Goal: Navigation & Orientation: Find specific page/section

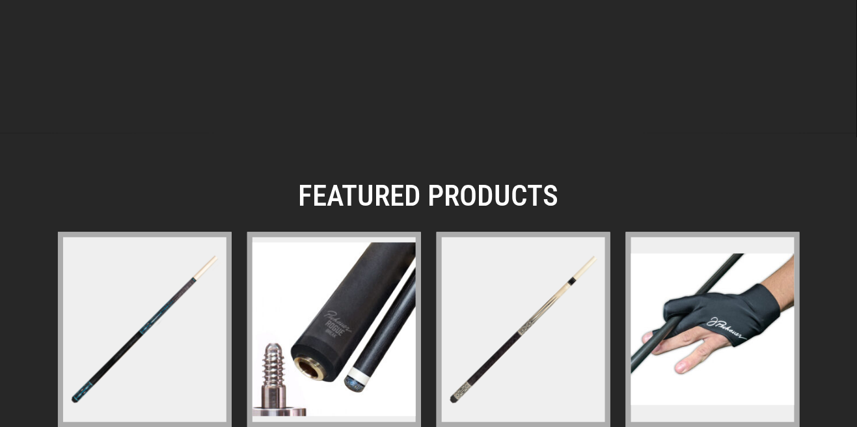
scroll to position [1848, 0]
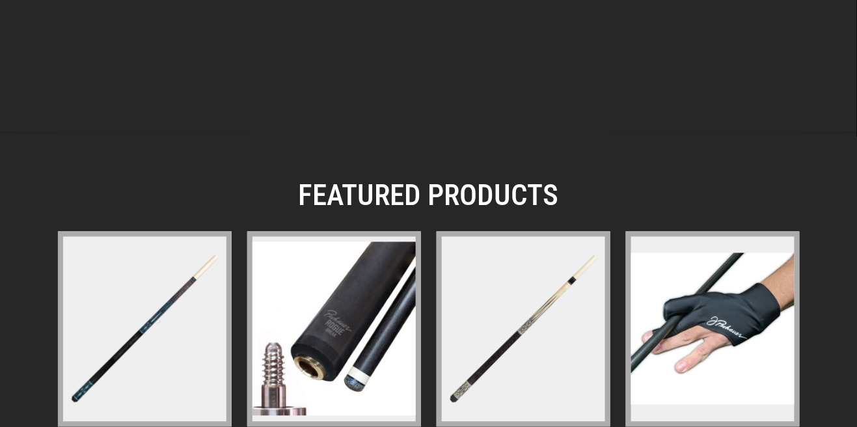
click at [377, 322] on img at bounding box center [334, 329] width 163 height 174
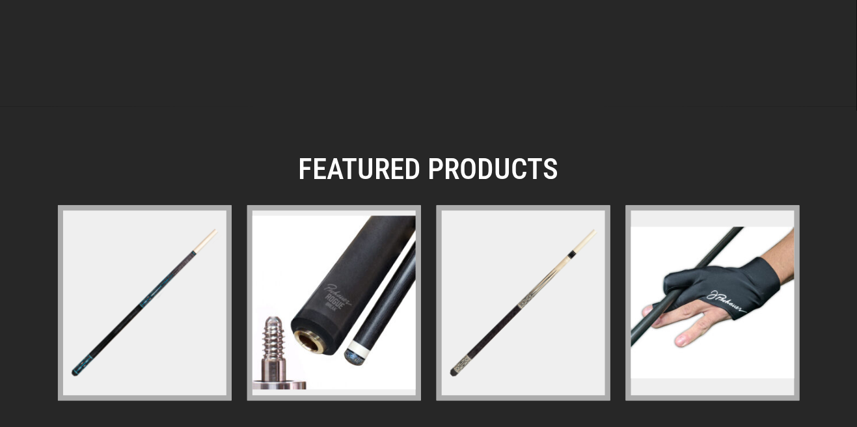
scroll to position [1911, 0]
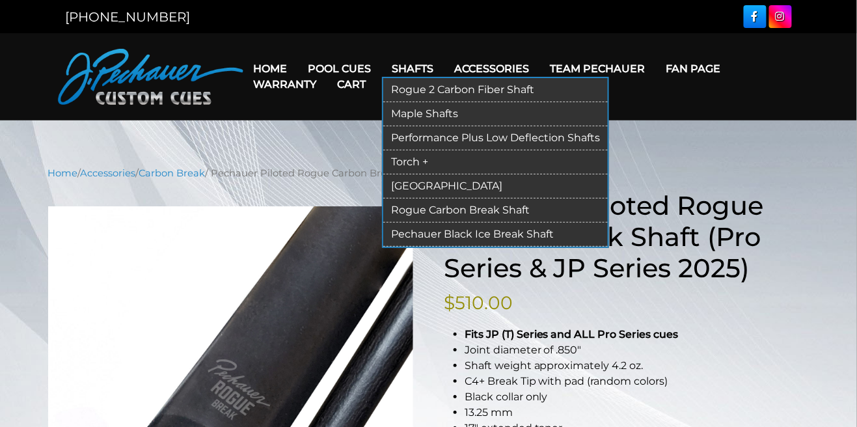
click at [417, 77] on link "Shafts" at bounding box center [413, 68] width 62 height 33
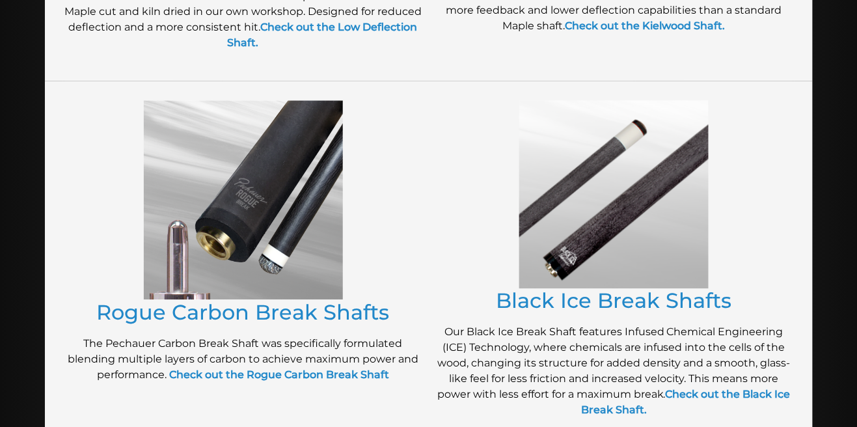
scroll to position [921, 0]
